Goal: Task Accomplishment & Management: Manage account settings

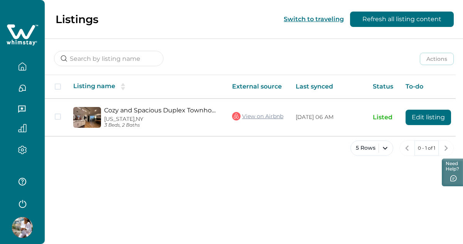
click at [24, 133] on div at bounding box center [22, 130] width 32 height 13
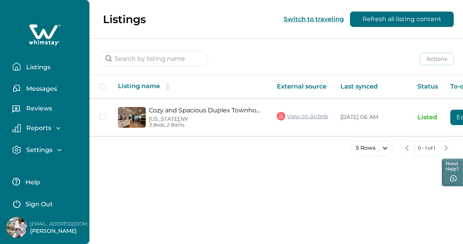
click at [30, 127] on p "Reports" at bounding box center [37, 128] width 27 height 8
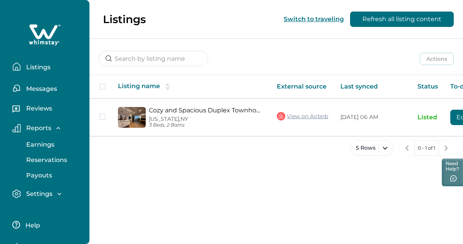
click at [36, 124] on p "Reports" at bounding box center [37, 128] width 27 height 8
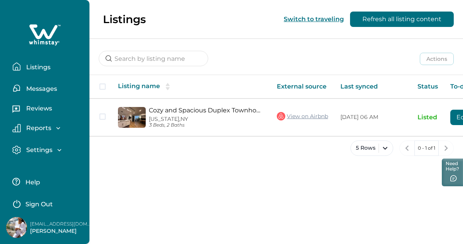
click at [36, 124] on p "Reports" at bounding box center [37, 128] width 27 height 8
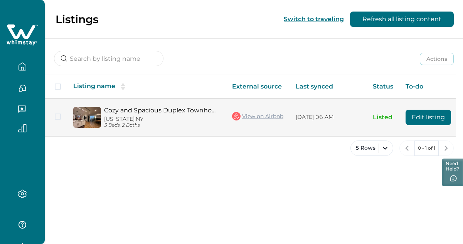
click at [156, 112] on link "Cozy and Spacious Duplex Townhome" at bounding box center [162, 110] width 116 height 7
click at [436, 118] on button "Edit listing" at bounding box center [427, 117] width 45 height 15
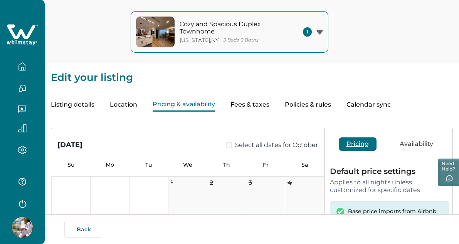
click at [173, 105] on button "Pricing & availability" at bounding box center [184, 104] width 62 height 13
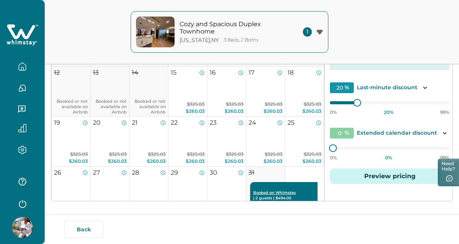
scroll to position [149, 0]
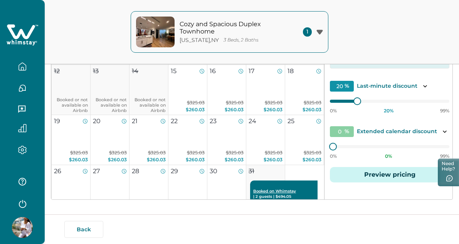
click at [21, 118] on div at bounding box center [22, 129] width 32 height 22
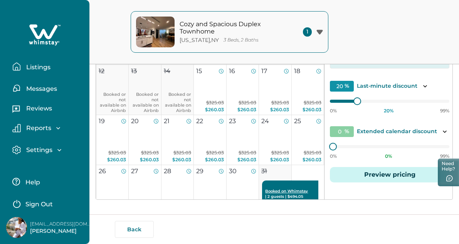
click at [27, 128] on p "Reports" at bounding box center [37, 128] width 27 height 8
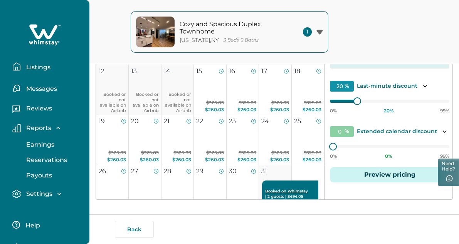
click at [39, 180] on button "Payouts" at bounding box center [53, 175] width 71 height 15
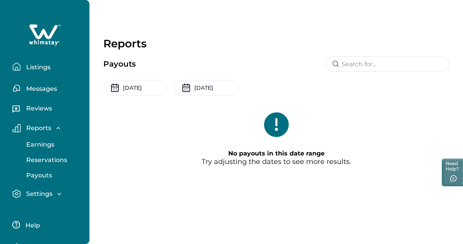
click at [48, 156] on button "Reservations" at bounding box center [53, 160] width 71 height 15
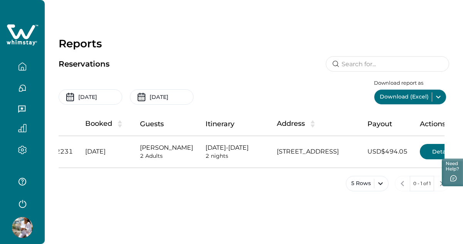
scroll to position [0, 215]
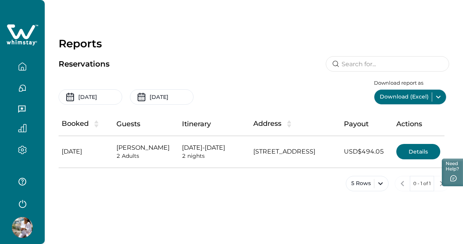
click at [418, 149] on button "Details" at bounding box center [418, 151] width 44 height 15
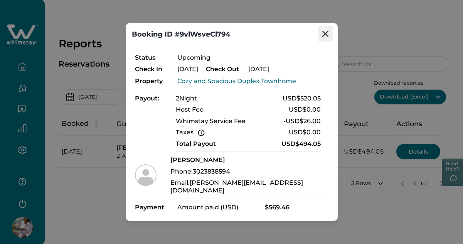
click at [323, 34] on icon "Close" at bounding box center [325, 34] width 6 height 6
